Goal: Task Accomplishment & Management: Manage account settings

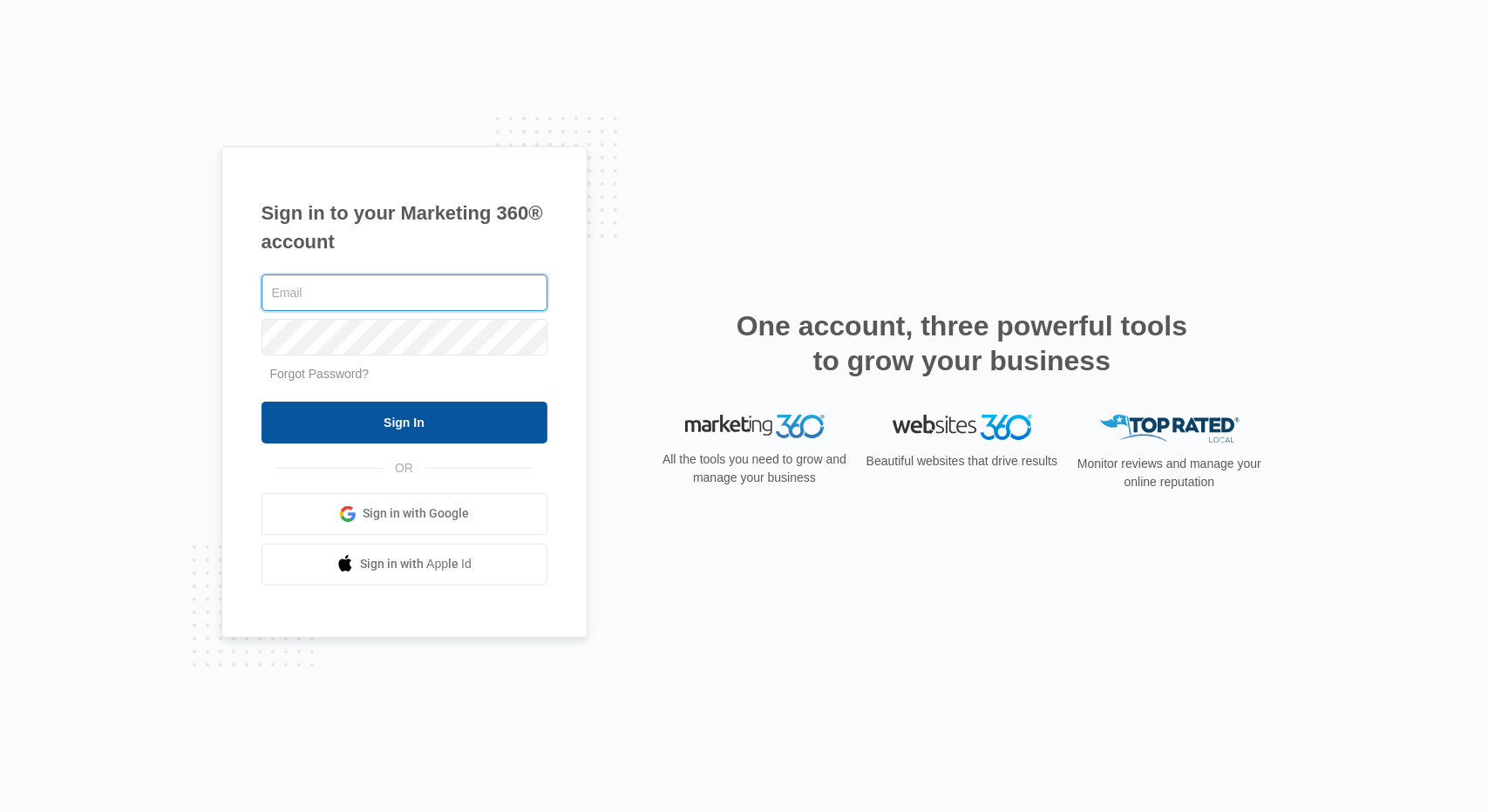
type input "[EMAIL_ADDRESS][DOMAIN_NAME]"
click at [497, 415] on input "Sign In" at bounding box center [404, 422] width 286 height 42
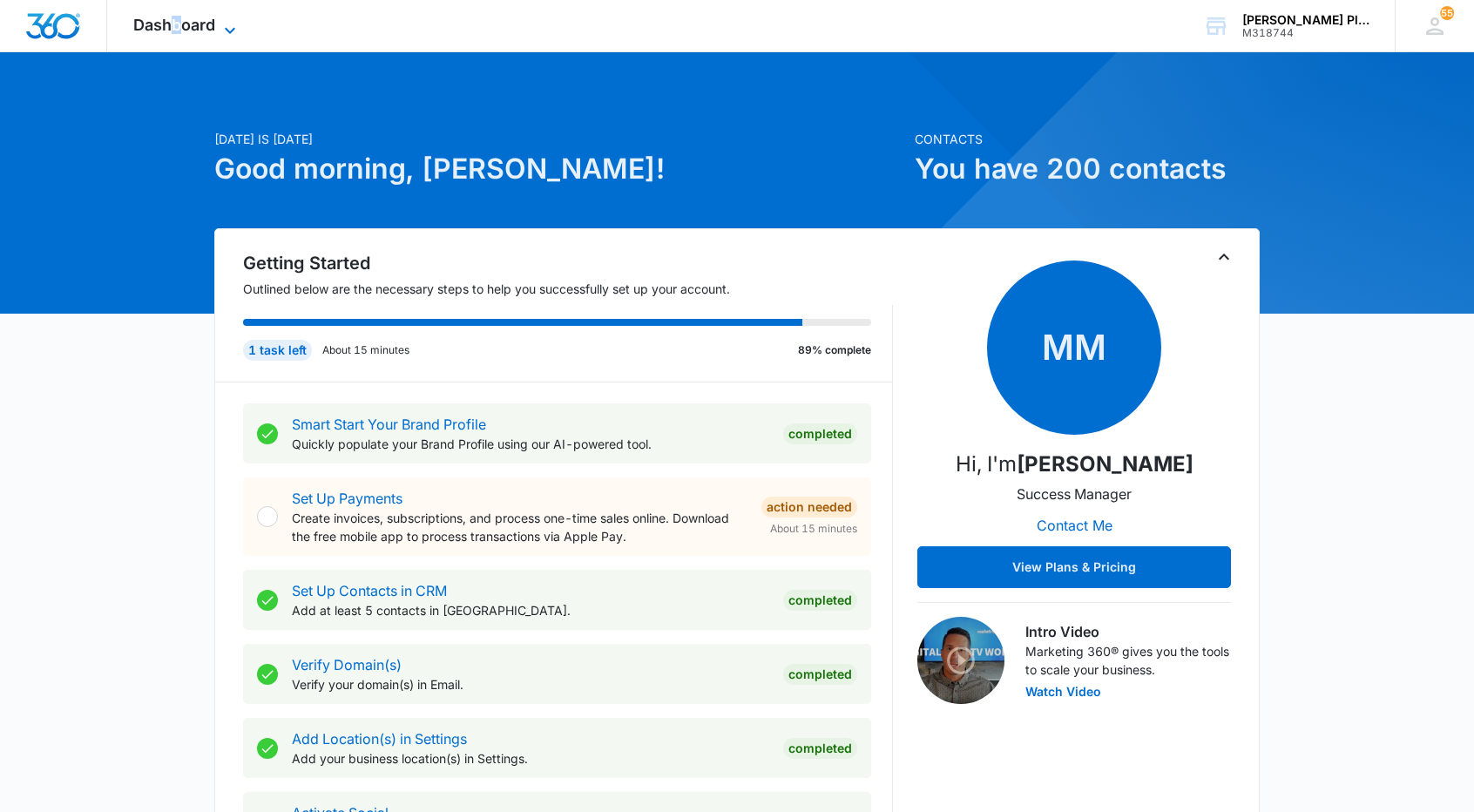
click at [176, 31] on span "Dashboard" at bounding box center [173, 25] width 82 height 19
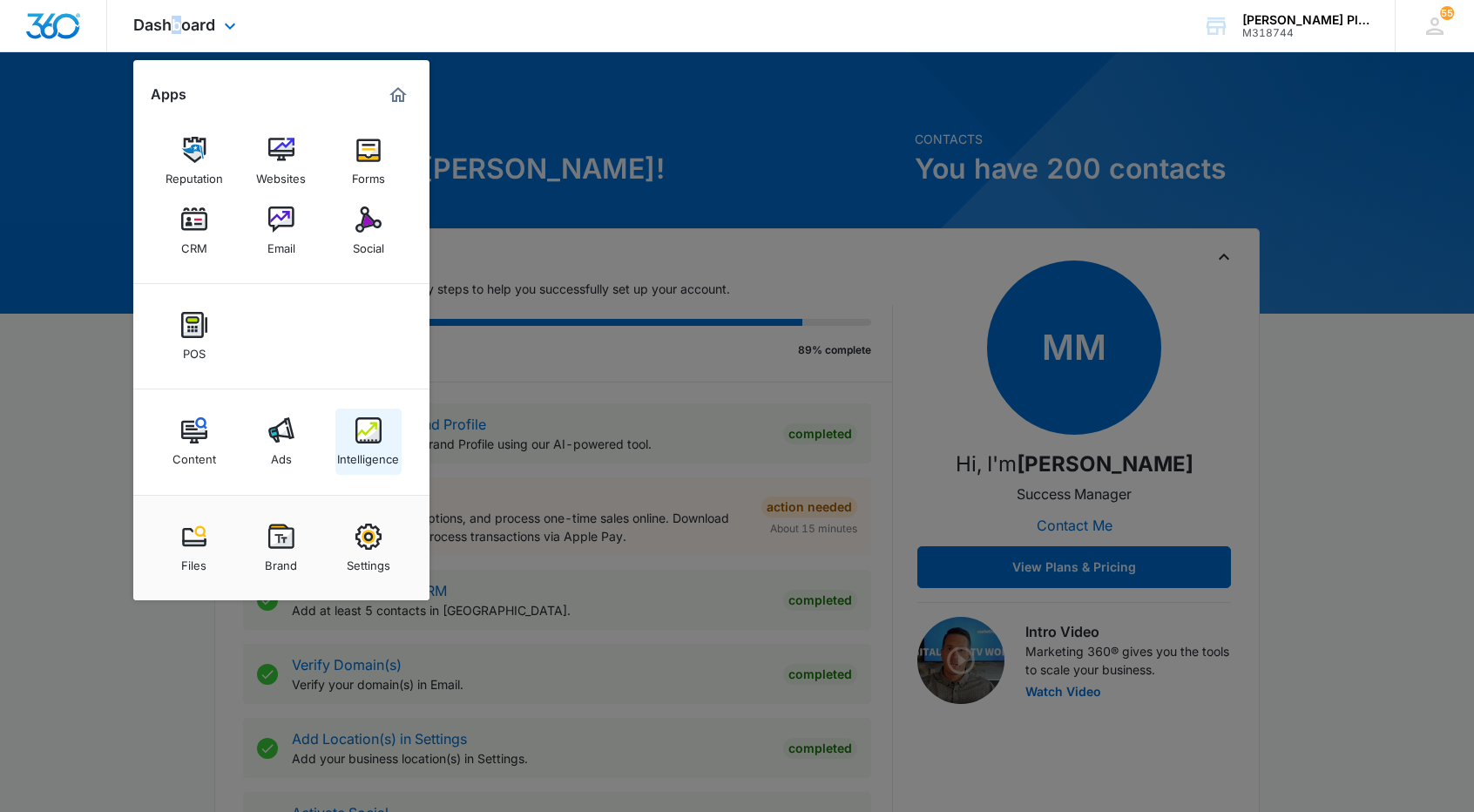
click at [375, 457] on div "Intelligence" at bounding box center [368, 455] width 62 height 23
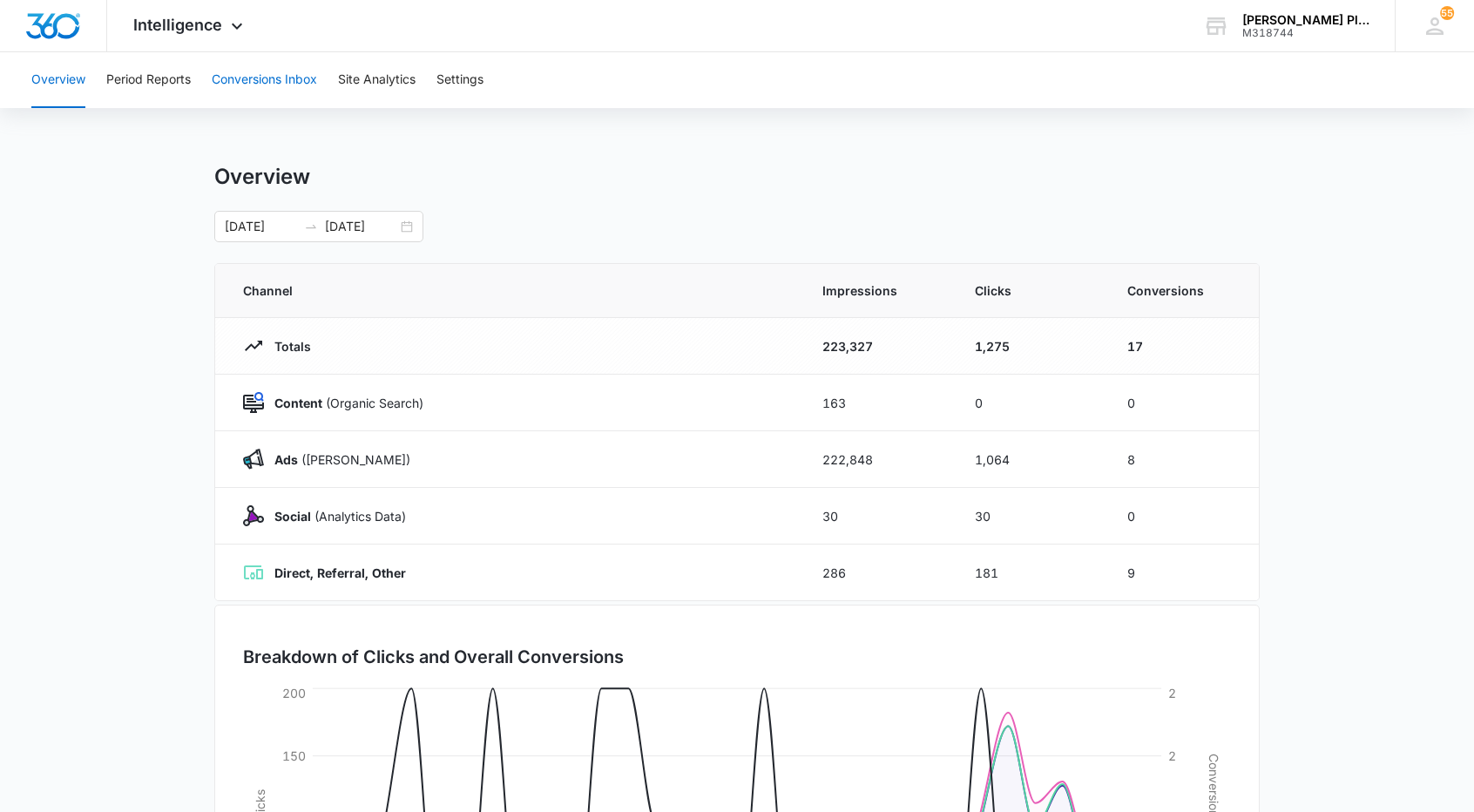
click at [304, 82] on button "Conversions Inbox" at bounding box center [264, 80] width 105 height 55
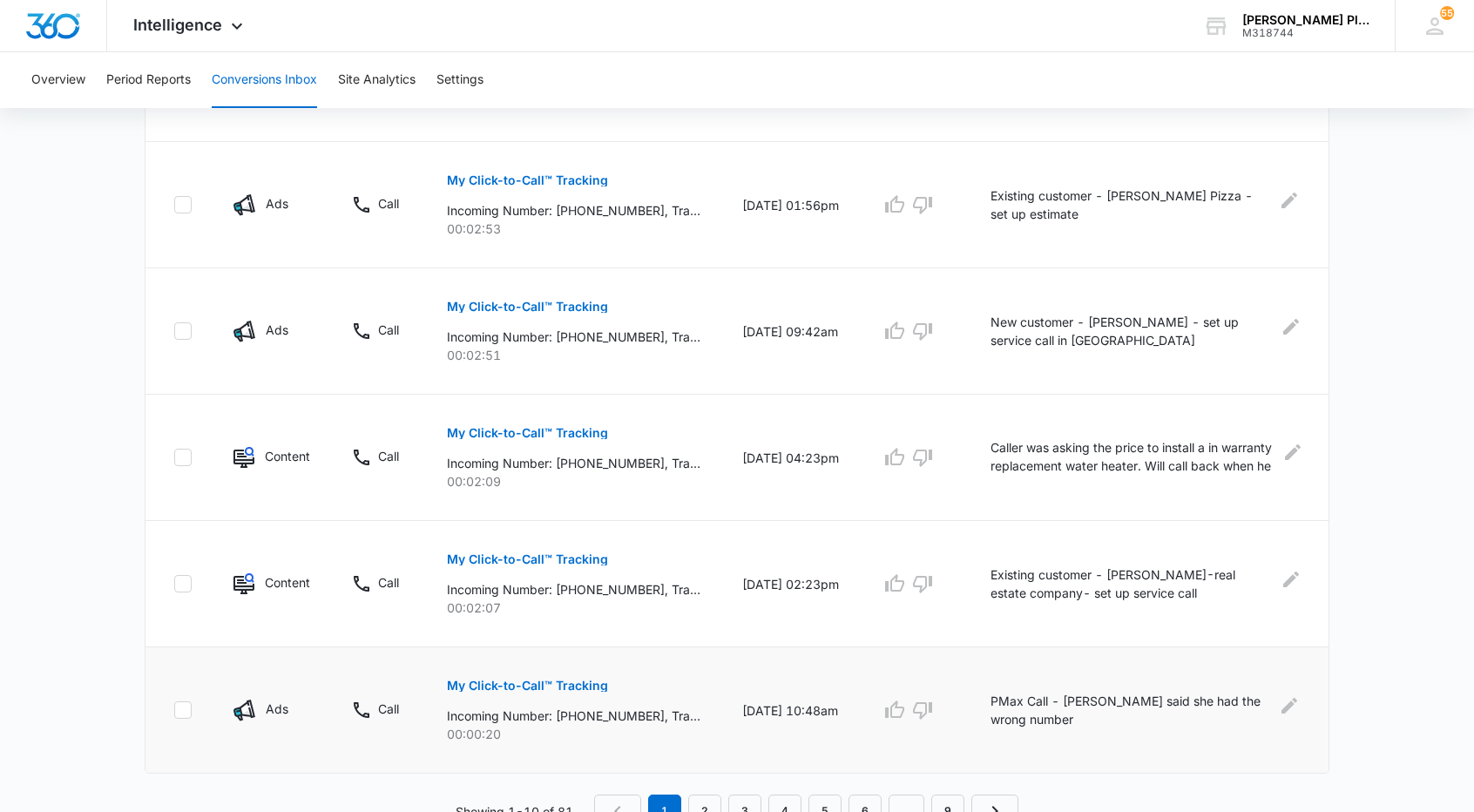
scroll to position [1019, 0]
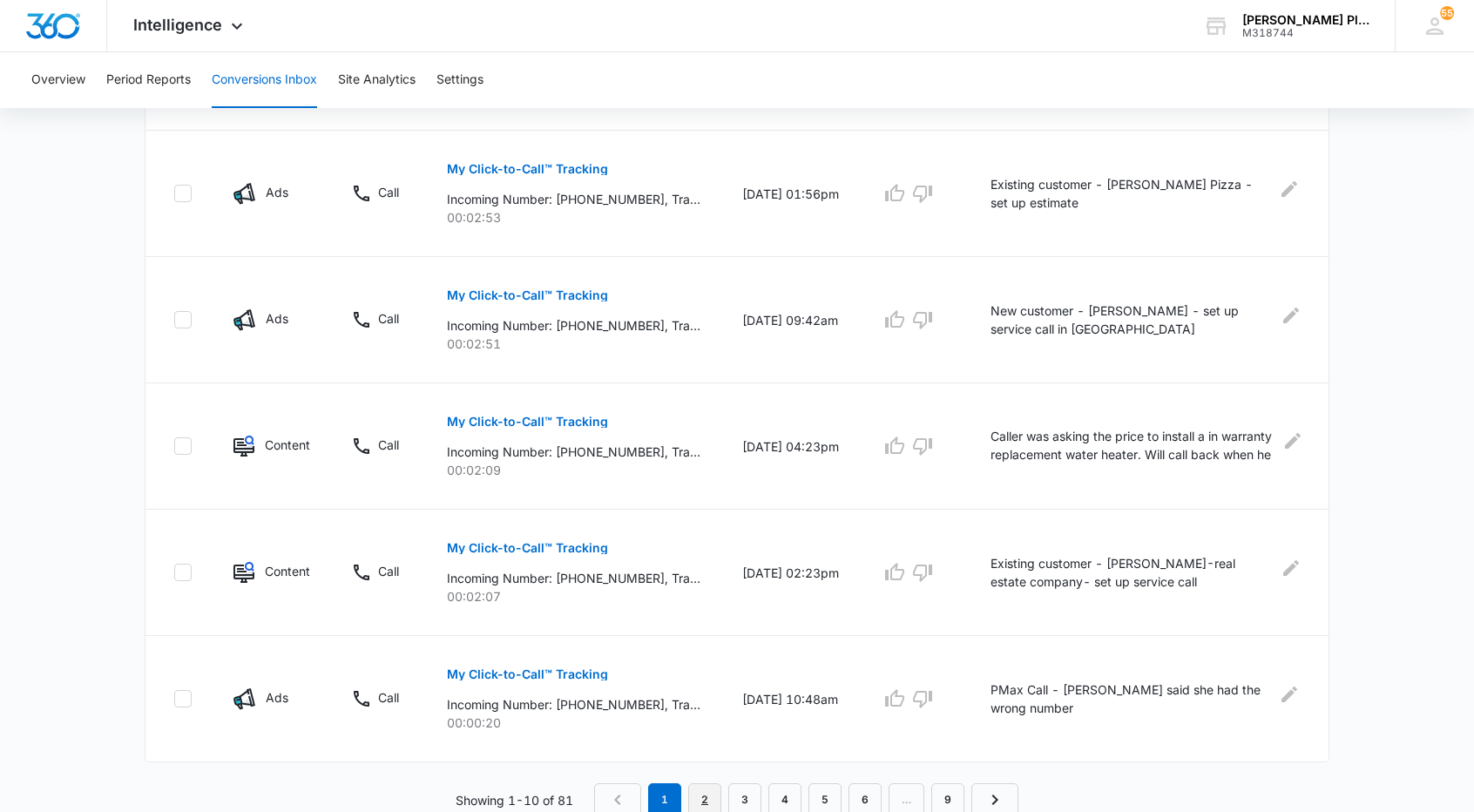
click at [710, 792] on link "2" at bounding box center [704, 799] width 33 height 33
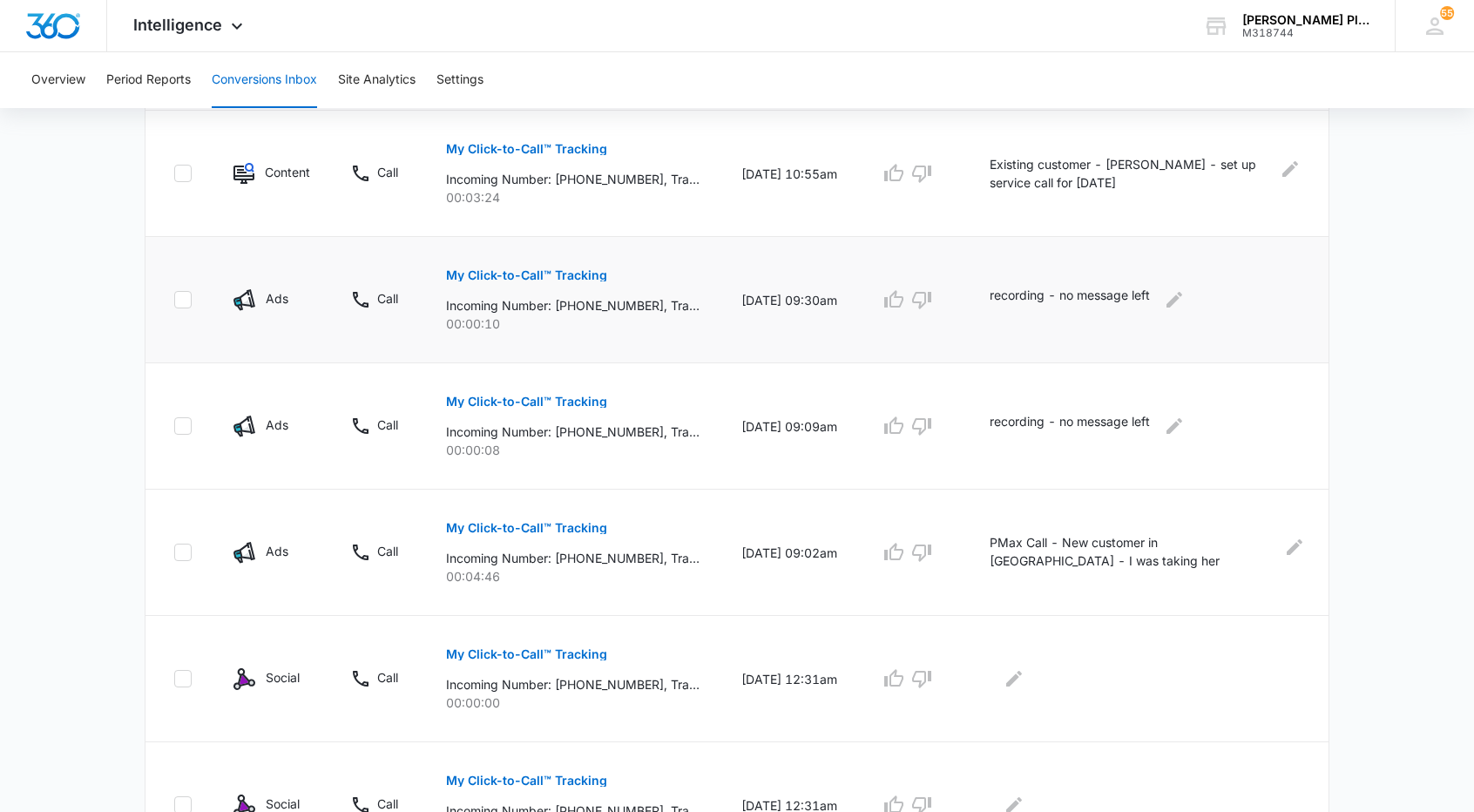
scroll to position [958, 0]
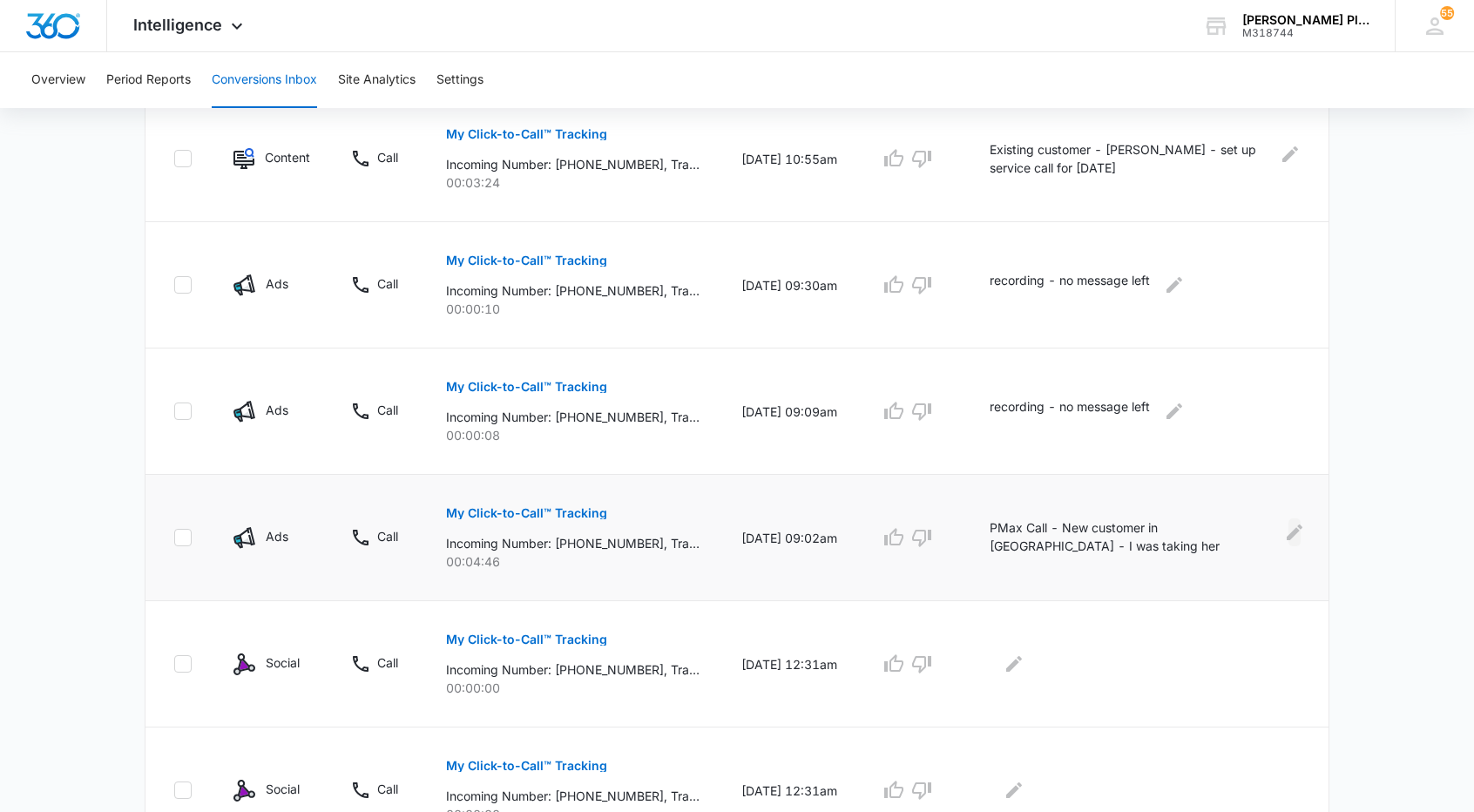
click at [1297, 530] on icon "Edit Comments" at bounding box center [1295, 531] width 16 height 16
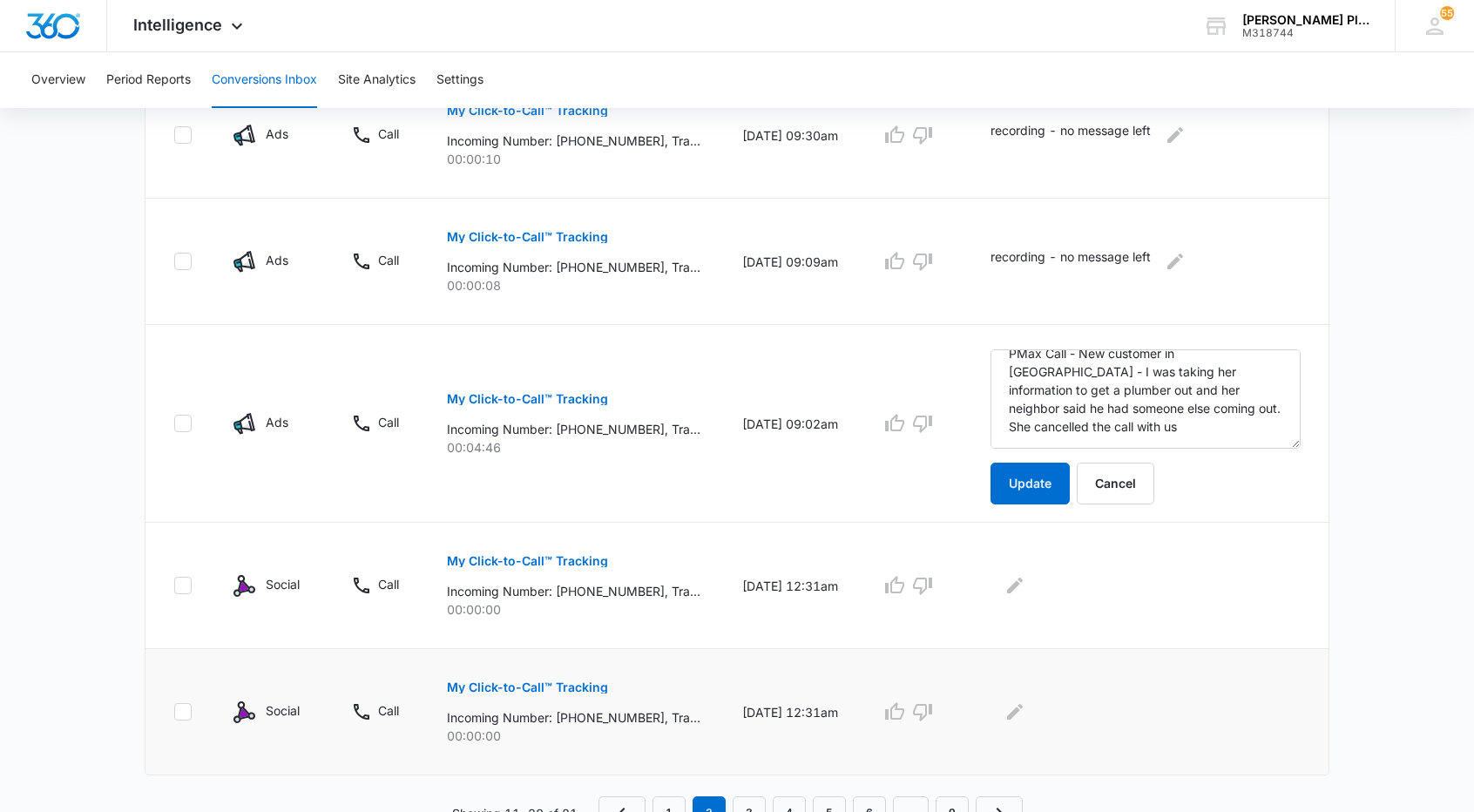
scroll to position [1120, 0]
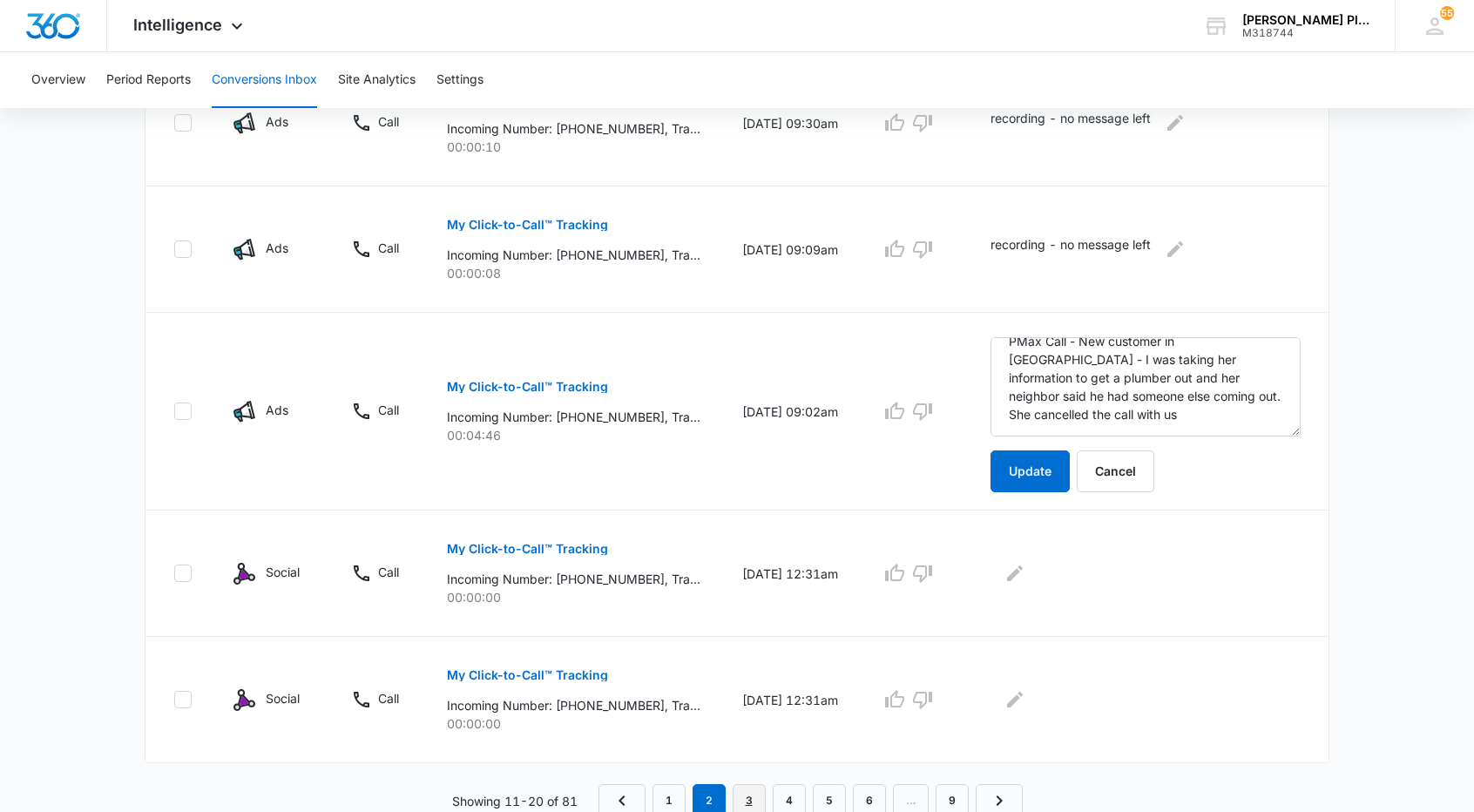
click at [753, 789] on link "3" at bounding box center [749, 800] width 33 height 33
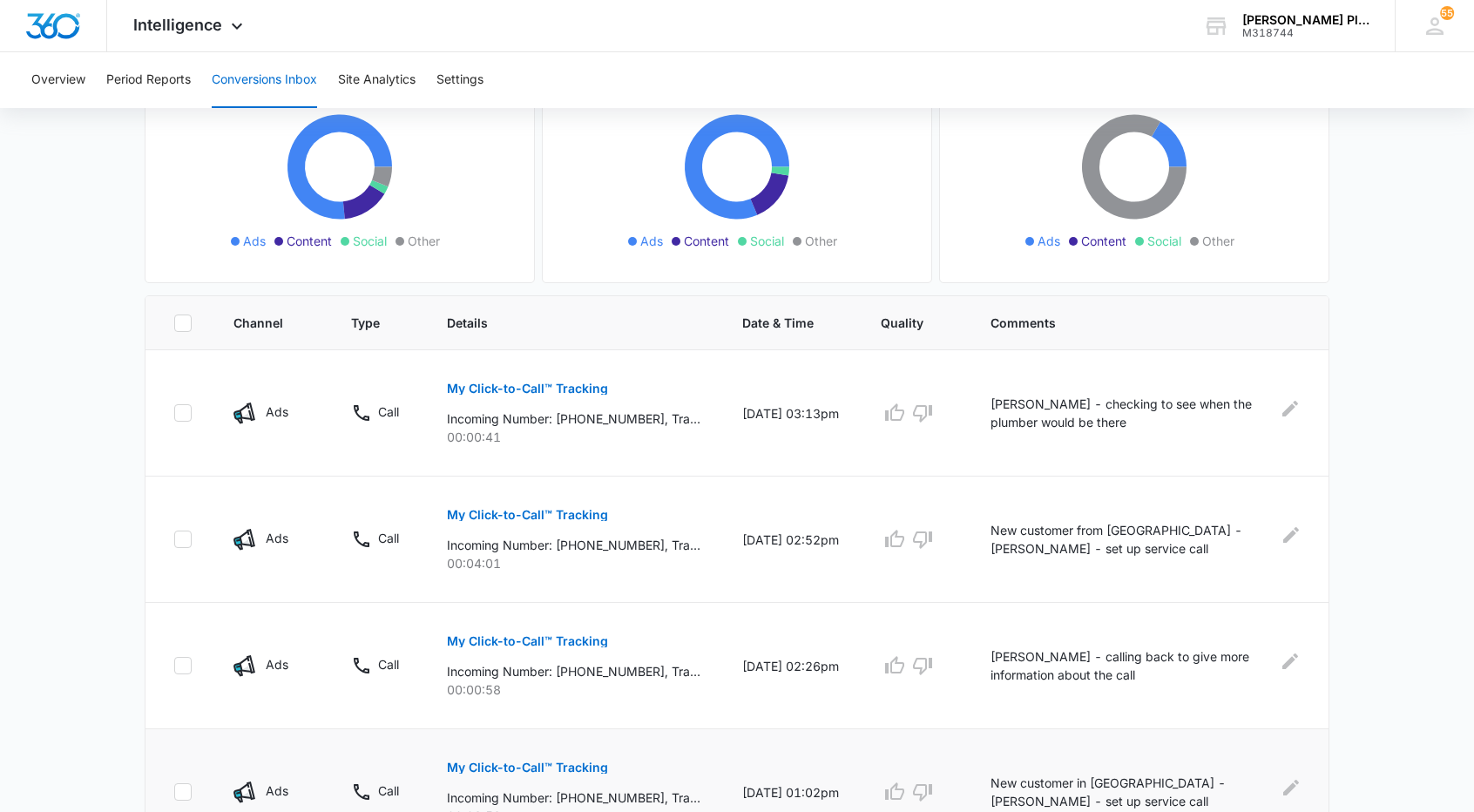
scroll to position [0, 0]
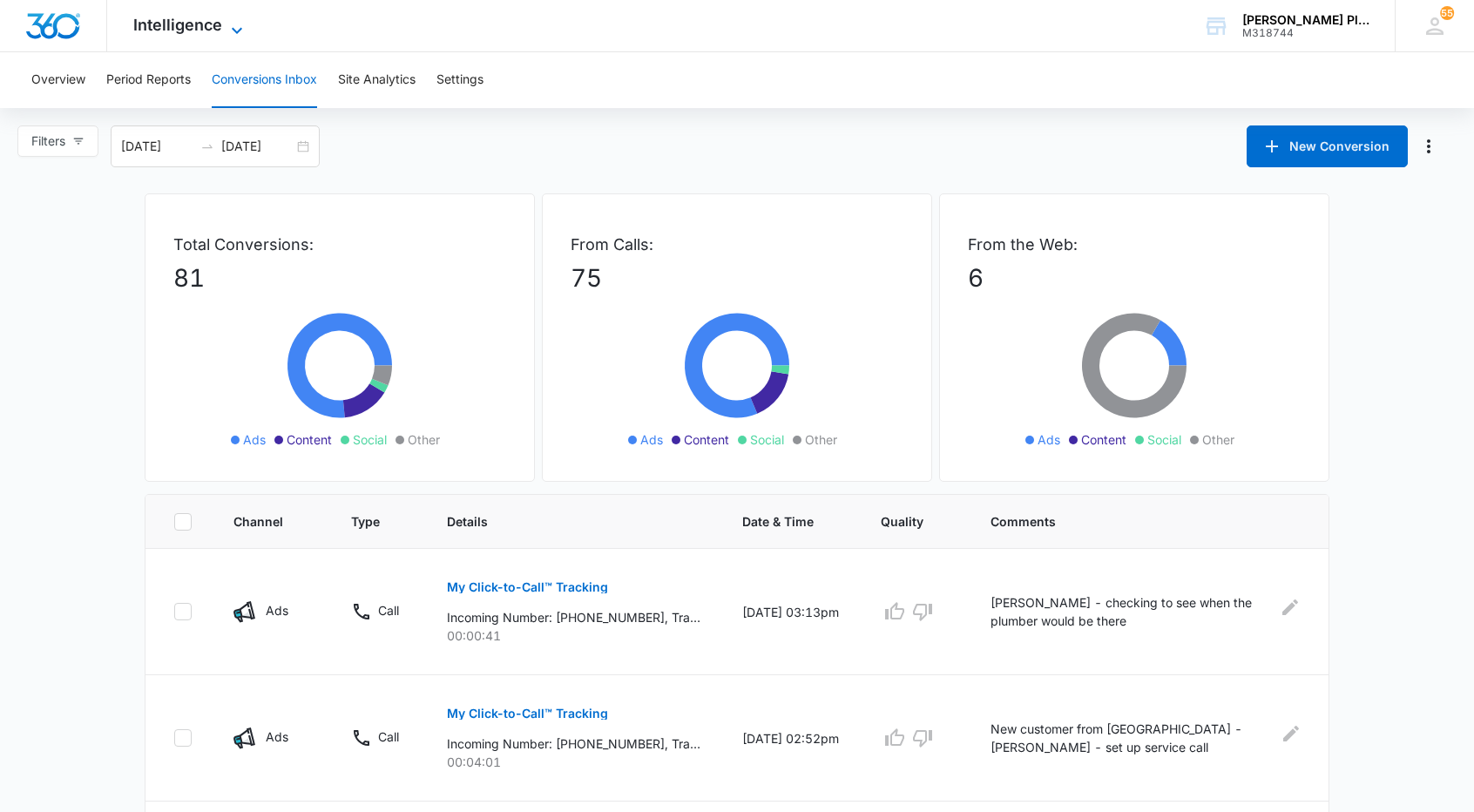
click at [213, 25] on span "Intelligence" at bounding box center [177, 25] width 89 height 19
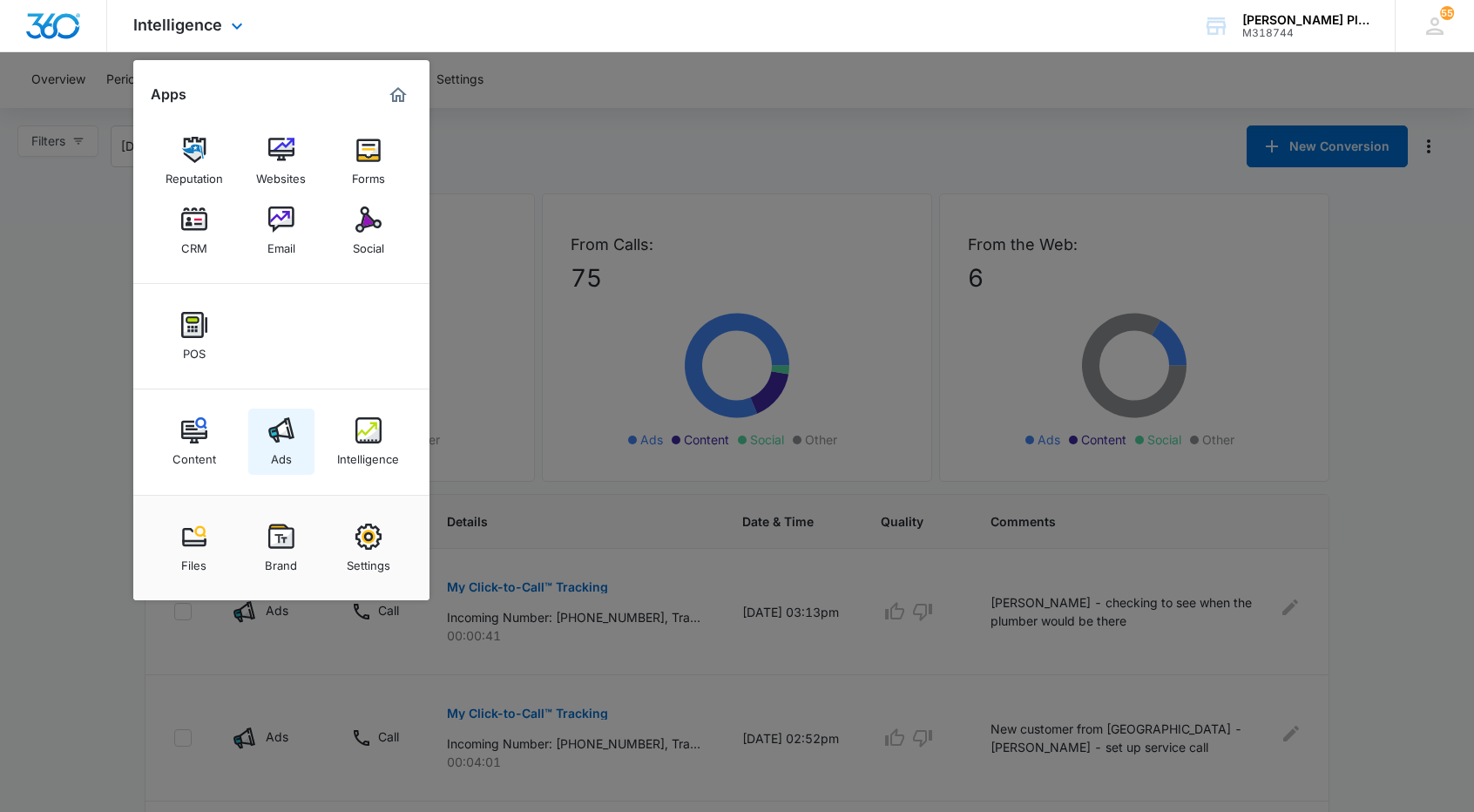
click at [283, 434] on img at bounding box center [281, 430] width 26 height 26
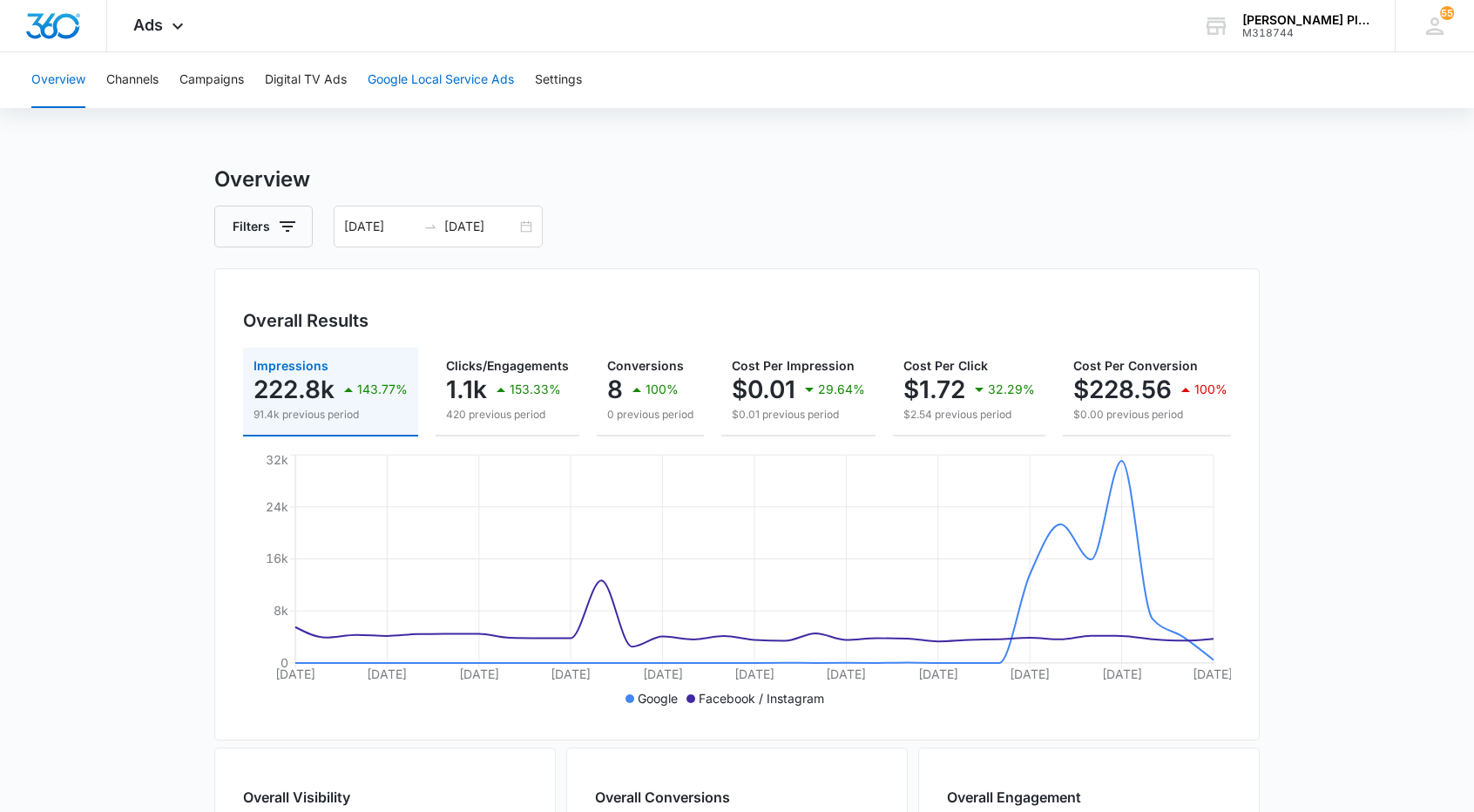
click at [439, 84] on button "Google Local Service Ads" at bounding box center [441, 80] width 146 height 55
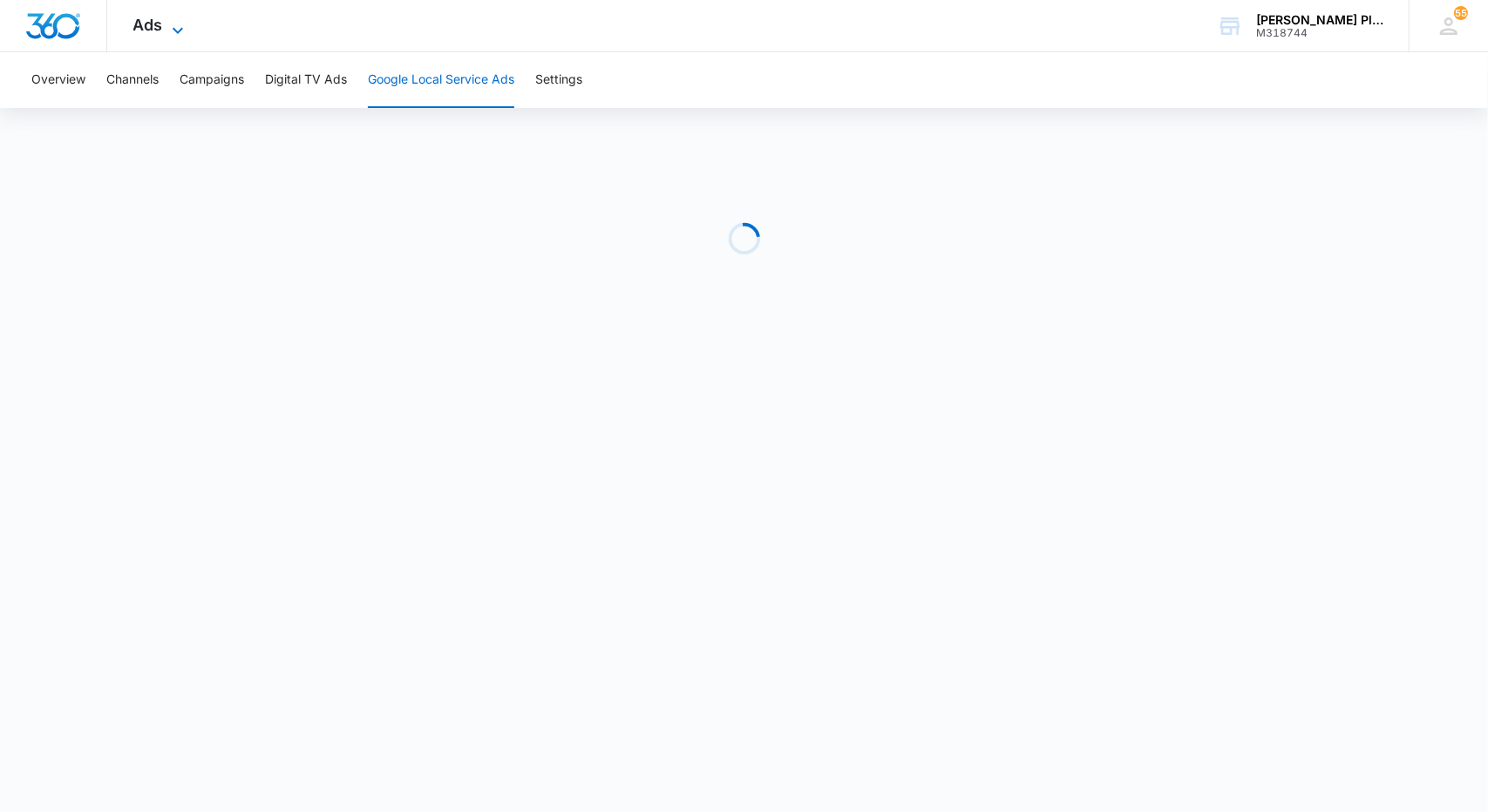
click at [167, 32] on icon at bounding box center [177, 30] width 21 height 21
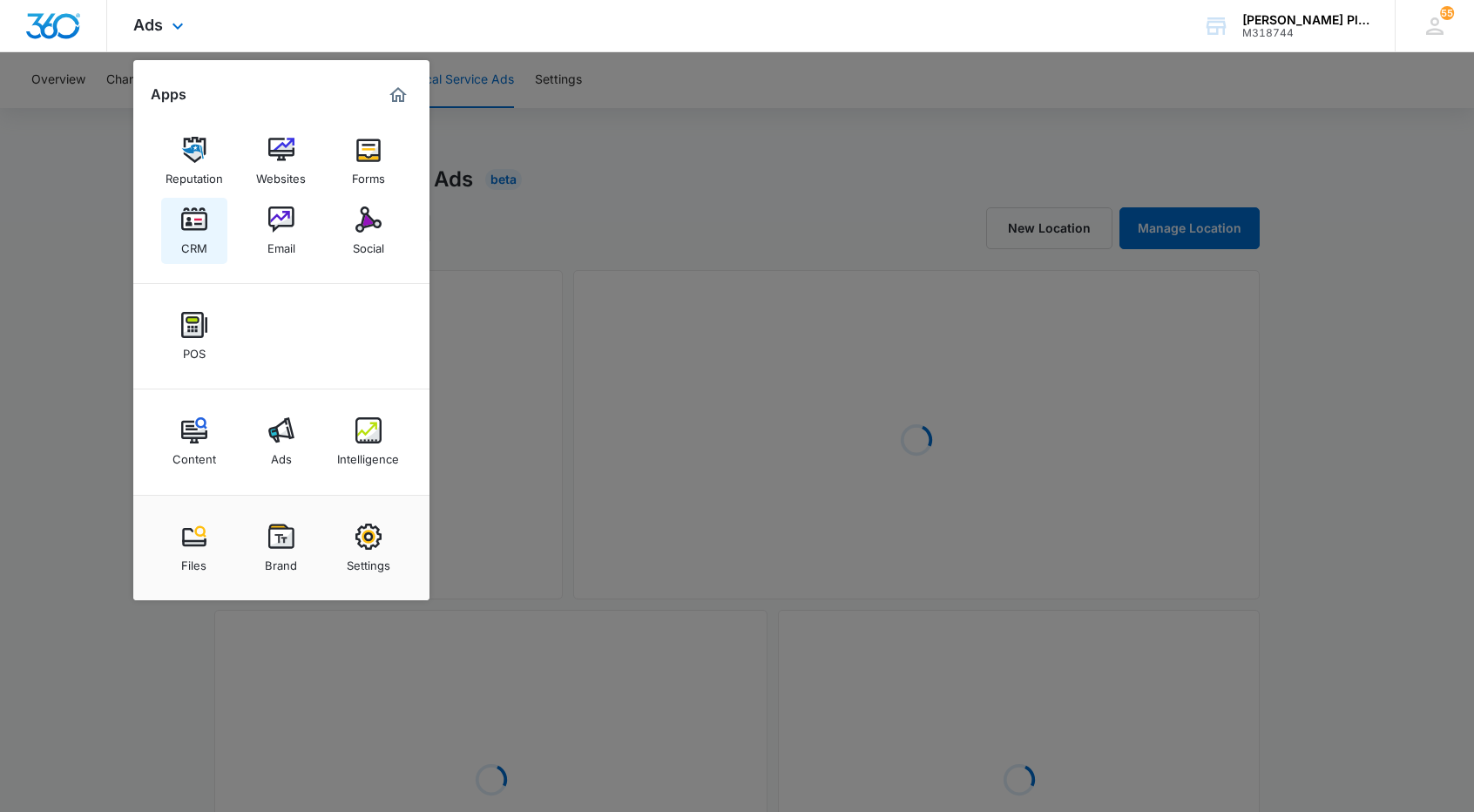
click at [212, 237] on link "CRM" at bounding box center [194, 231] width 67 height 67
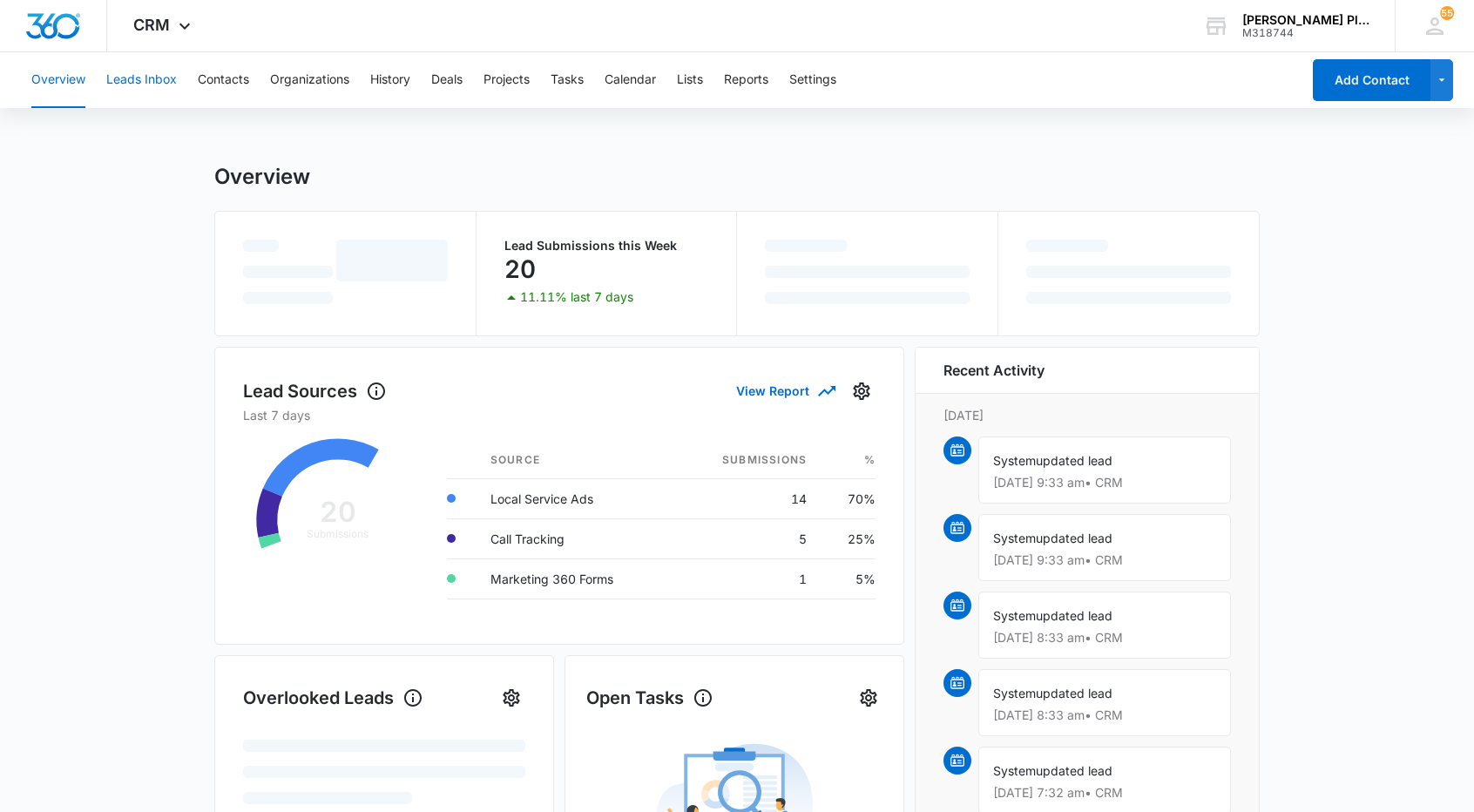
click at [152, 84] on button "Leads Inbox" at bounding box center [141, 80] width 70 height 55
